Goal: Task Accomplishment & Management: Complete application form

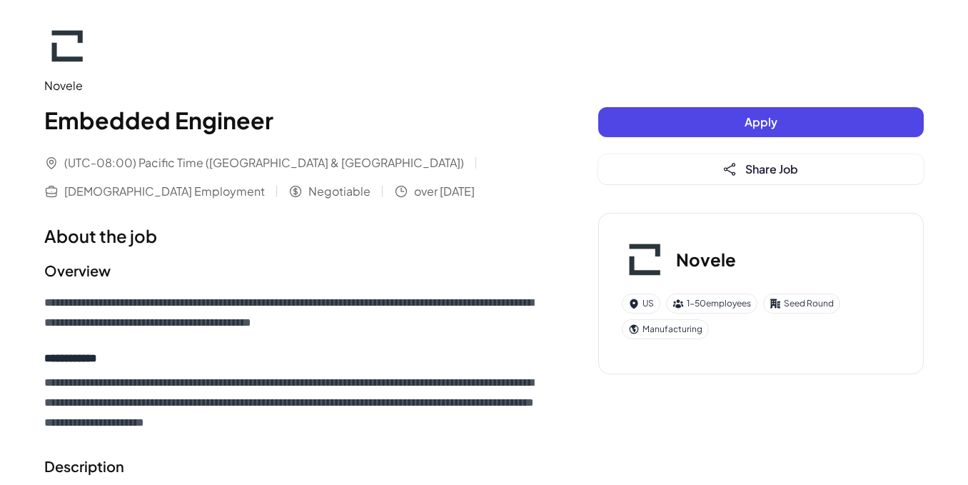
scroll to position [71, 0]
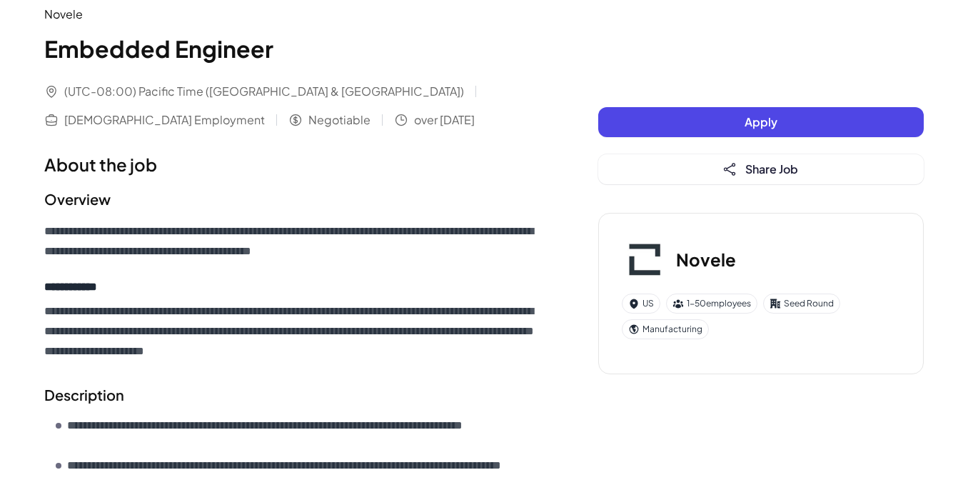
click at [682, 129] on button "Apply" at bounding box center [761, 122] width 326 height 30
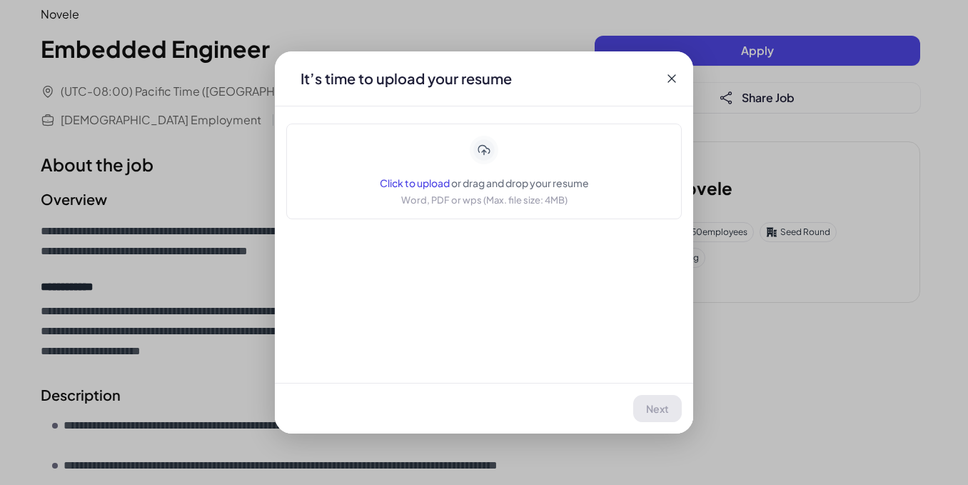
click at [518, 176] on div "Click to upload or drag and drop your resume" at bounding box center [484, 183] width 209 height 14
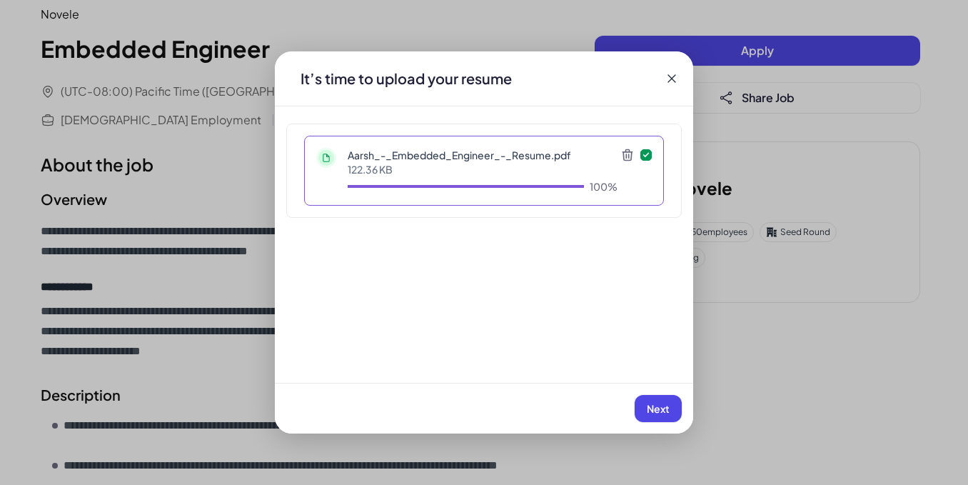
drag, startPoint x: 655, startPoint y: 407, endPoint x: 571, endPoint y: 348, distance: 102.0
click at [655, 405] on span "Next" at bounding box center [658, 408] width 23 height 13
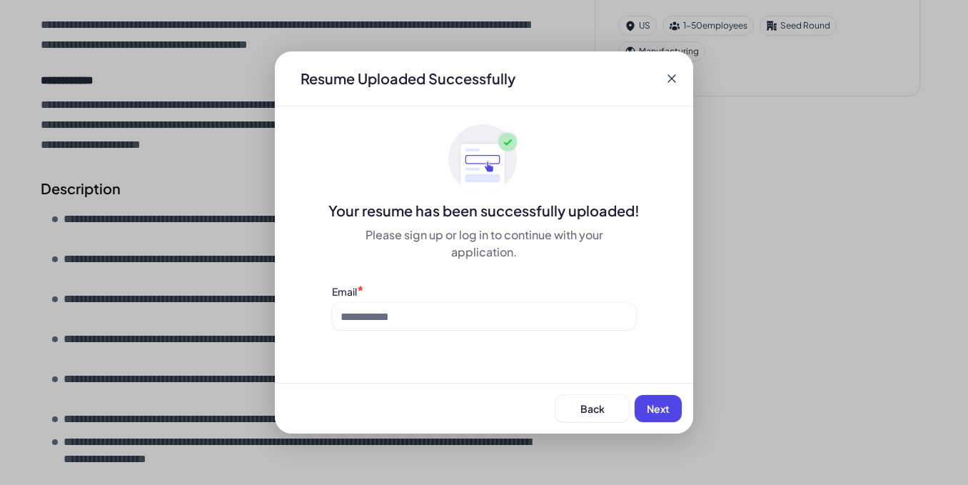
scroll to position [286, 0]
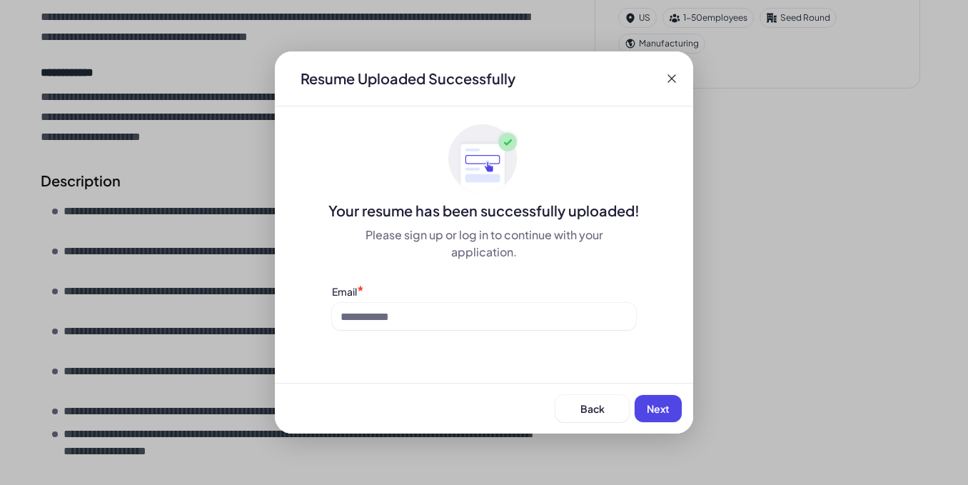
drag, startPoint x: 475, startPoint y: 335, endPoint x: 450, endPoint y: 332, distance: 25.1
click at [474, 335] on div "Resume Uploaded Successfully Your resume has been successfully uploaded! Please…" at bounding box center [484, 242] width 418 height 382
drag, startPoint x: 445, startPoint y: 330, endPoint x: 439, endPoint y: 326, distance: 7.3
click at [439, 326] on div "Resume Uploaded Successfully Your resume has been successfully uploaded! Please…" at bounding box center [484, 242] width 418 height 382
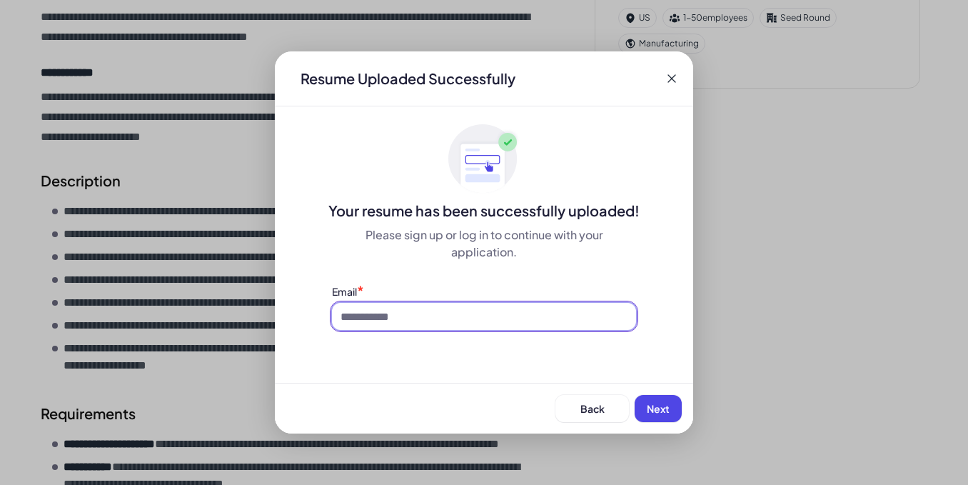
drag, startPoint x: 429, startPoint y: 323, endPoint x: 435, endPoint y: 328, distance: 7.7
click at [429, 323] on input at bounding box center [484, 316] width 304 height 27
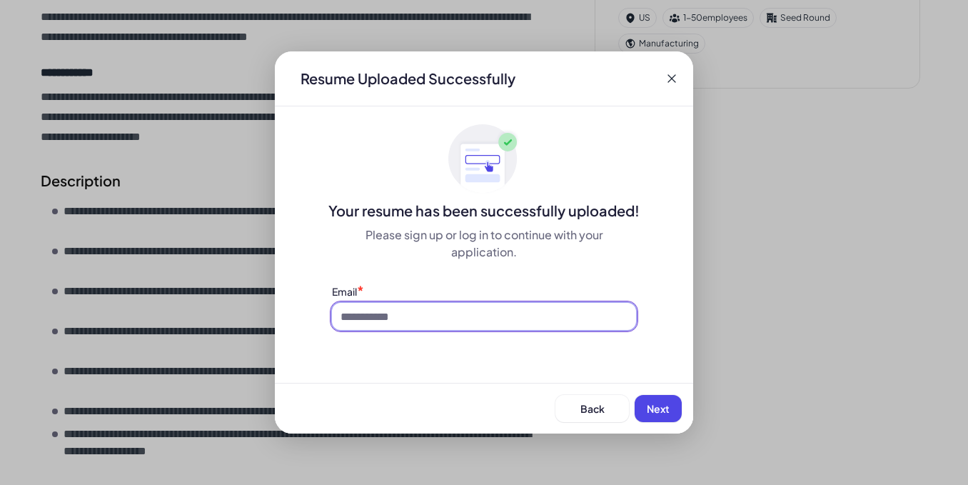
type input "**********"
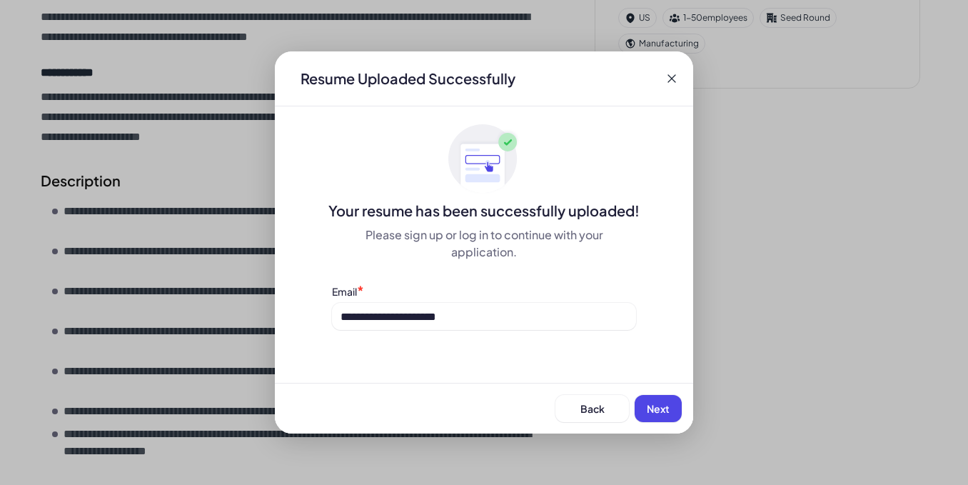
click at [662, 398] on button "Next" at bounding box center [658, 408] width 47 height 27
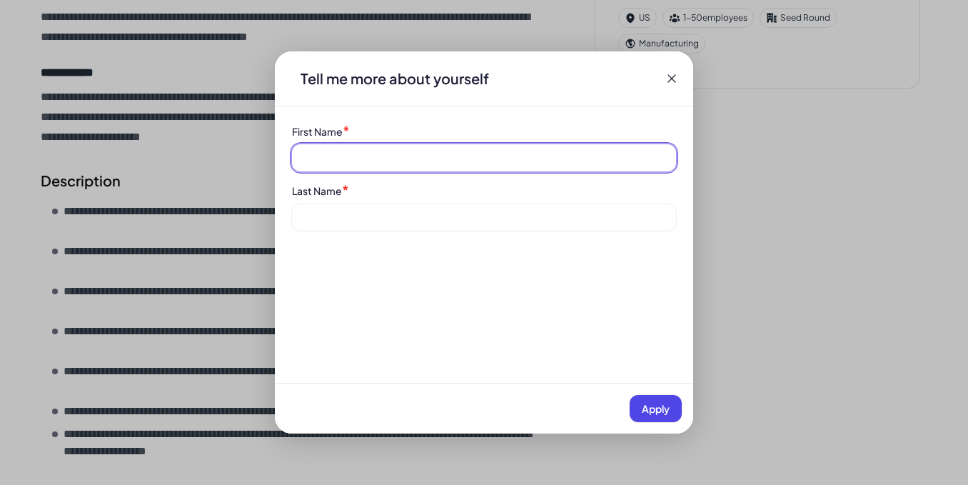
click at [373, 148] on input at bounding box center [484, 157] width 384 height 27
type input "*****"
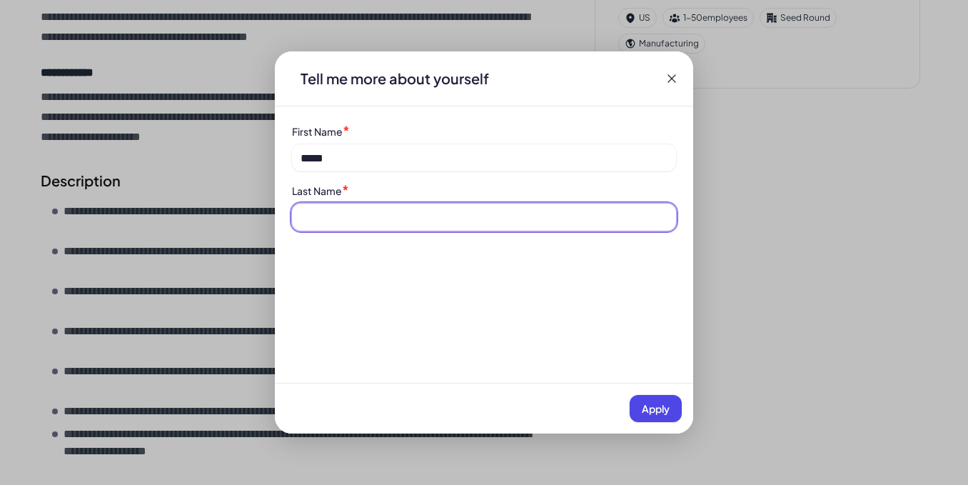
click at [378, 224] on input at bounding box center [484, 216] width 384 height 27
type input "****"
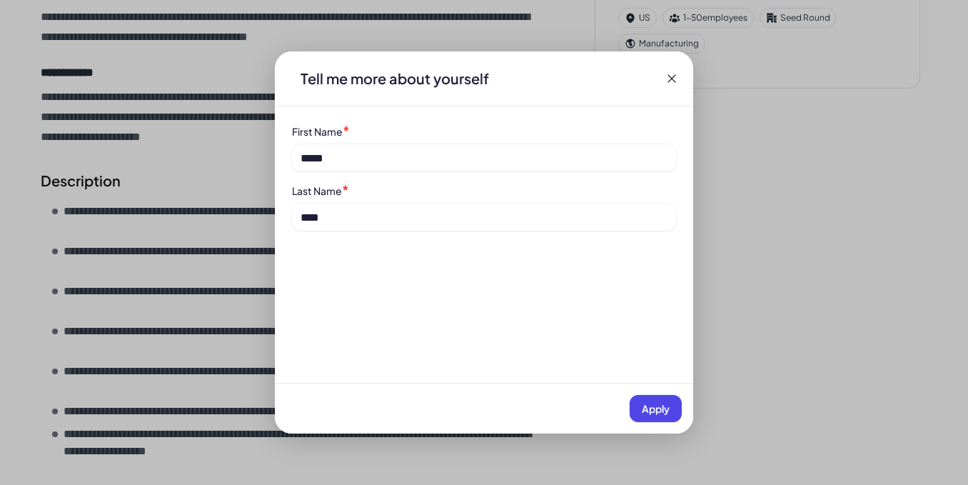
click at [653, 407] on span "Apply" at bounding box center [656, 408] width 28 height 13
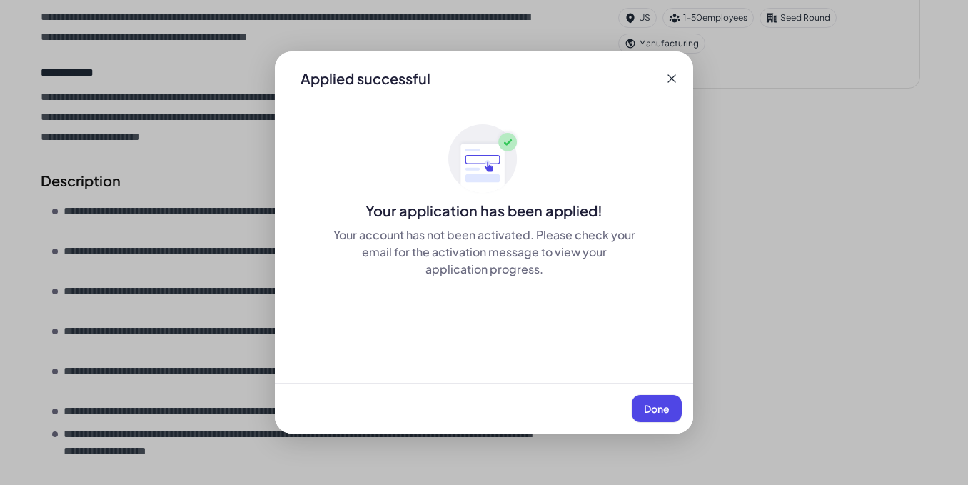
click at [655, 403] on span "Done" at bounding box center [657, 408] width 26 height 13
